Goal: Use online tool/utility: Use online tool/utility

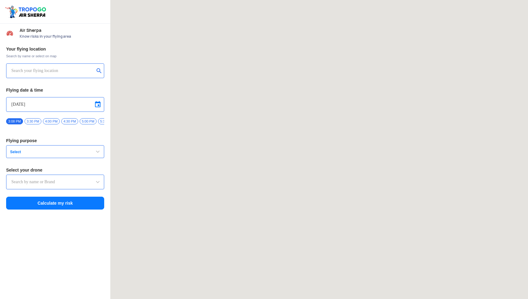
type input "DJI Mini2"
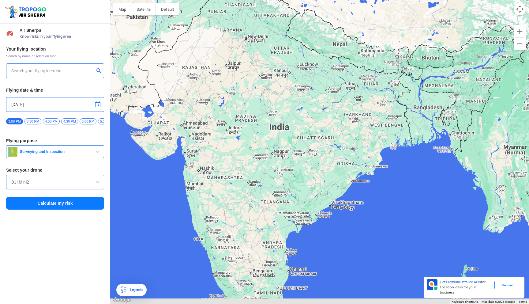
drag, startPoint x: 222, startPoint y: 180, endPoint x: 290, endPoint y: 169, distance: 69.2
click at [290, 169] on div at bounding box center [319, 152] width 419 height 304
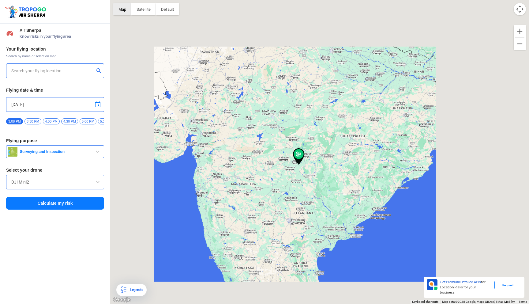
type input "[STREET_ADDRESS]"
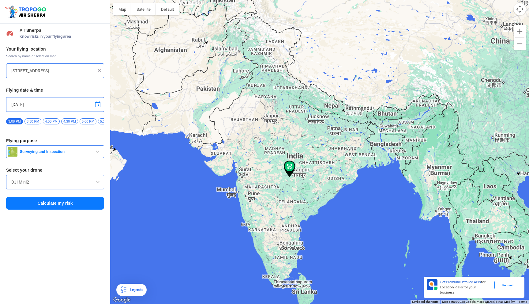
click at [72, 158] on button "Surveying and Inspection" at bounding box center [55, 151] width 98 height 13
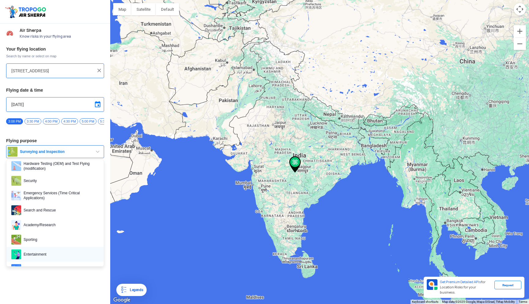
scroll to position [94, 0]
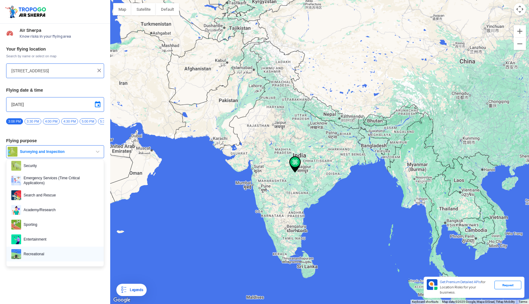
click at [45, 253] on span "Recreational" at bounding box center [60, 254] width 78 height 10
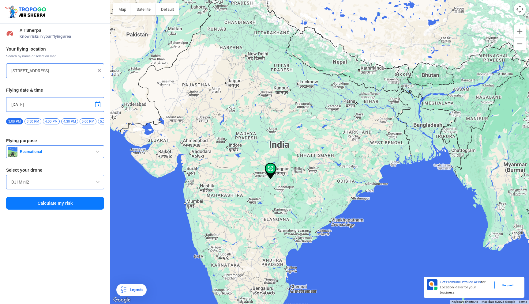
click at [84, 186] on input "DJI Mini2" at bounding box center [55, 181] width 88 height 7
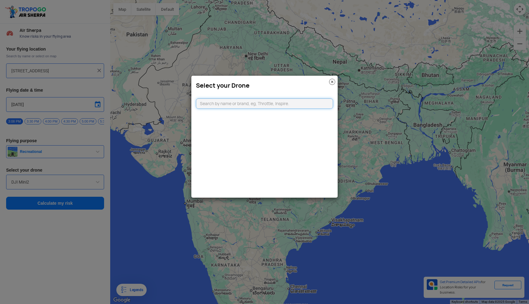
click at [235, 106] on input "text" at bounding box center [264, 103] width 137 height 10
type input "cus"
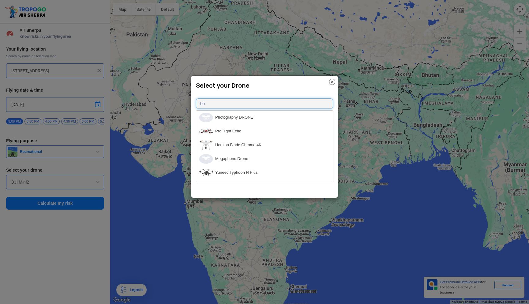
type input "h"
type input "uav"
click at [236, 120] on li "Switch UAV" at bounding box center [264, 118] width 137 height 14
type input "Switch UAV"
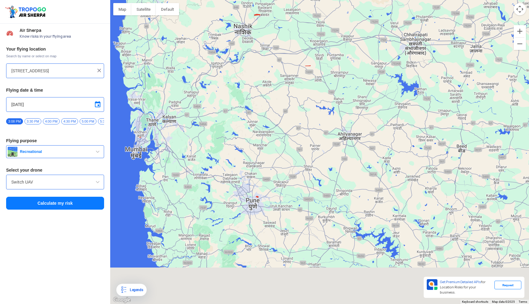
drag, startPoint x: 227, startPoint y: 226, endPoint x: 226, endPoint y: 173, distance: 53.3
click at [226, 173] on div at bounding box center [319, 152] width 419 height 304
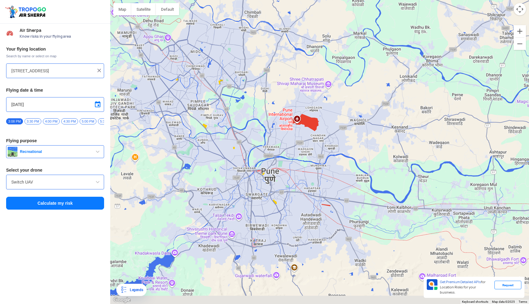
drag, startPoint x: 275, startPoint y: 217, endPoint x: 285, endPoint y: 178, distance: 40.6
click at [285, 178] on div at bounding box center [319, 152] width 419 height 304
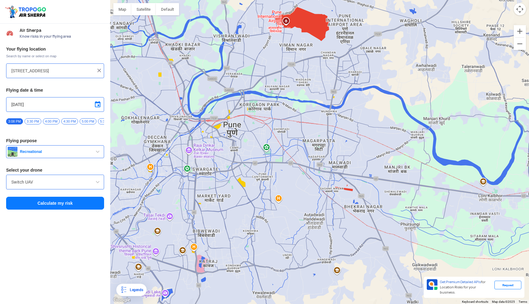
drag, startPoint x: 309, startPoint y: 202, endPoint x: 256, endPoint y: 170, distance: 61.2
click at [256, 170] on div at bounding box center [319, 152] width 419 height 304
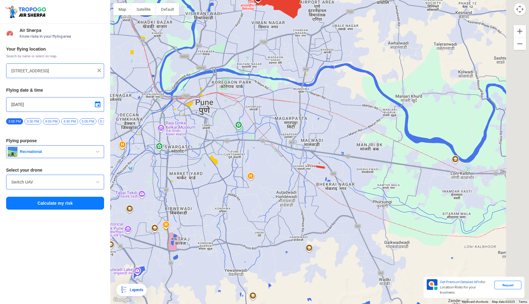
drag, startPoint x: 325, startPoint y: 191, endPoint x: 297, endPoint y: 169, distance: 36.0
click at [297, 169] on div at bounding box center [319, 152] width 419 height 304
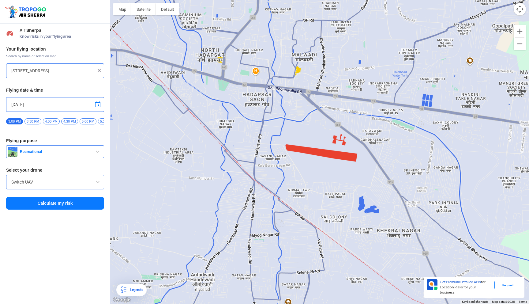
drag, startPoint x: 344, startPoint y: 192, endPoint x: 309, endPoint y: 178, distance: 37.8
click at [309, 178] on div at bounding box center [319, 152] width 419 height 304
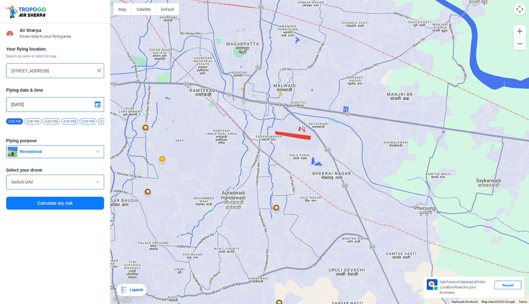
drag, startPoint x: 310, startPoint y: 210, endPoint x: 310, endPoint y: 189, distance: 20.2
click at [310, 189] on div at bounding box center [319, 152] width 419 height 304
click at [298, 144] on div at bounding box center [319, 152] width 419 height 304
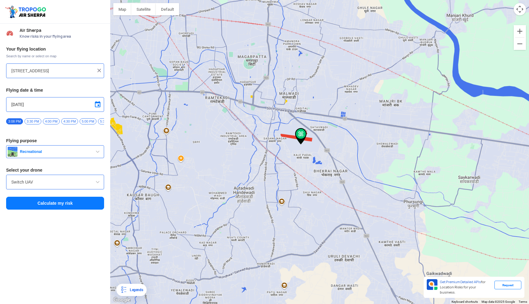
type input "[GEOGRAPHIC_DATA], [GEOGRAPHIC_DATA], [GEOGRAPHIC_DATA]"
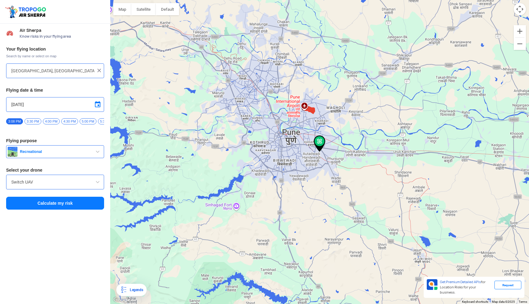
click at [70, 204] on button "Calculate my risk" at bounding box center [55, 203] width 98 height 13
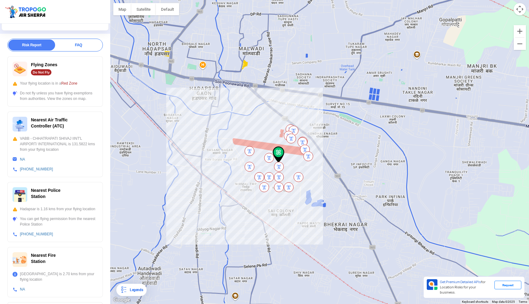
scroll to position [92, 0]
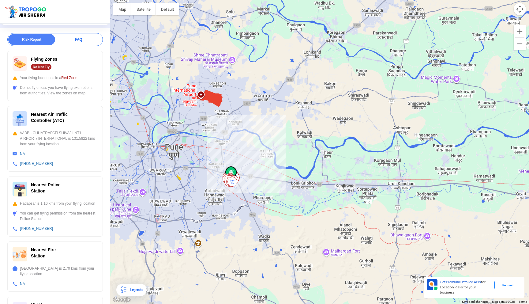
drag, startPoint x: 247, startPoint y: 216, endPoint x: 263, endPoint y: 180, distance: 39.5
click at [263, 180] on div at bounding box center [319, 152] width 419 height 304
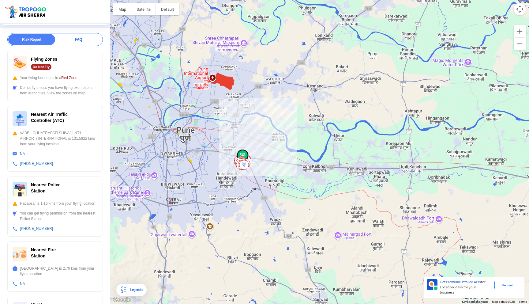
click at [272, 193] on div at bounding box center [319, 152] width 419 height 304
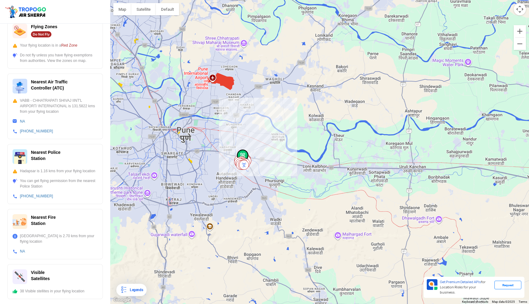
scroll to position [0, 0]
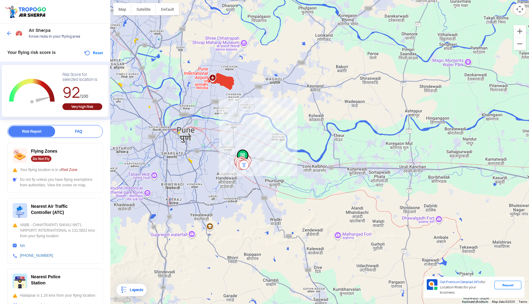
click at [8, 31] on img at bounding box center [9, 33] width 6 height 6
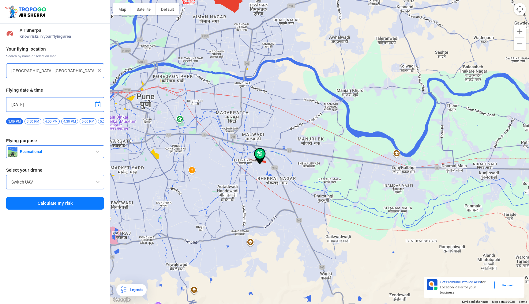
click at [322, 232] on div at bounding box center [319, 152] width 419 height 304
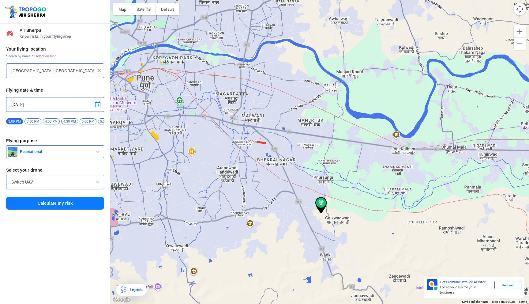
type input "[GEOGRAPHIC_DATA], [GEOGRAPHIC_DATA], [GEOGRAPHIC_DATA]"
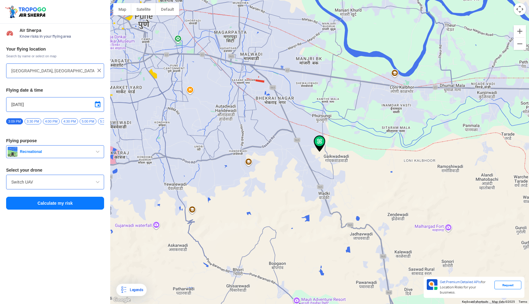
click at [55, 201] on button "Calculate my risk" at bounding box center [55, 203] width 98 height 13
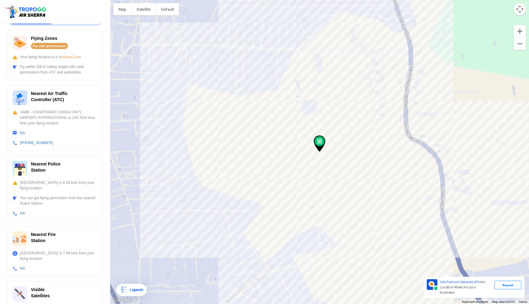
scroll to position [130, 0]
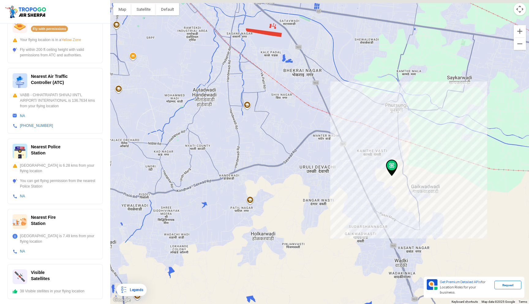
drag, startPoint x: 296, startPoint y: 108, endPoint x: 385, endPoint y: 154, distance: 100.5
click at [385, 154] on div at bounding box center [319, 152] width 419 height 304
